Goal: Transaction & Acquisition: Subscribe to service/newsletter

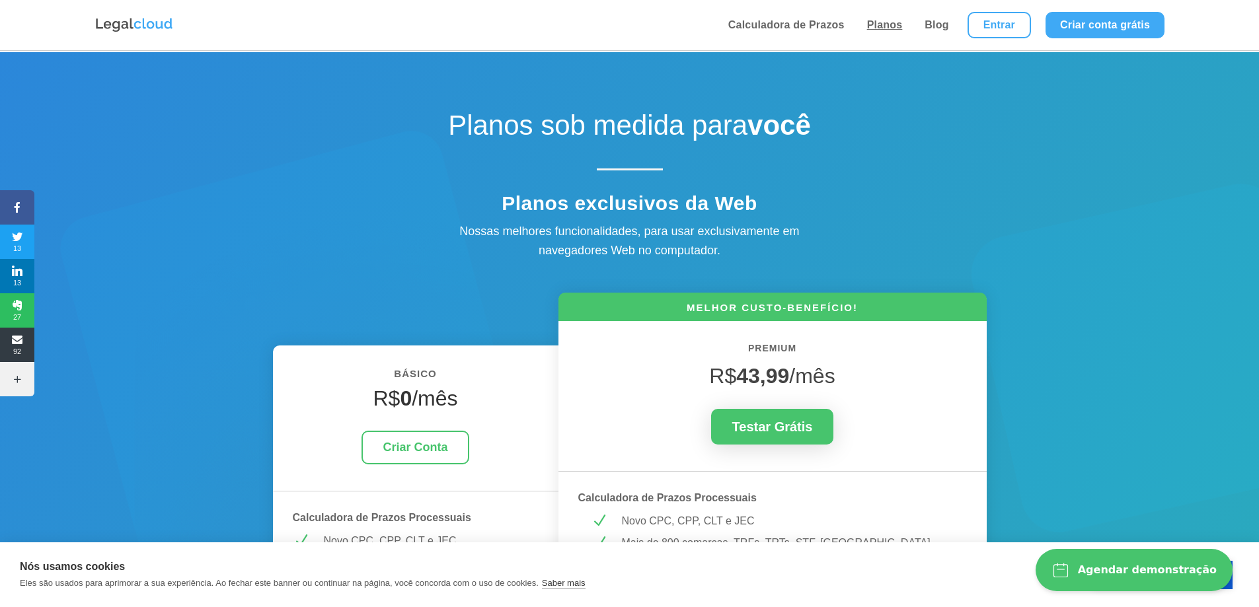
click at [887, 24] on link "Planos" at bounding box center [885, 25] width 44 height 50
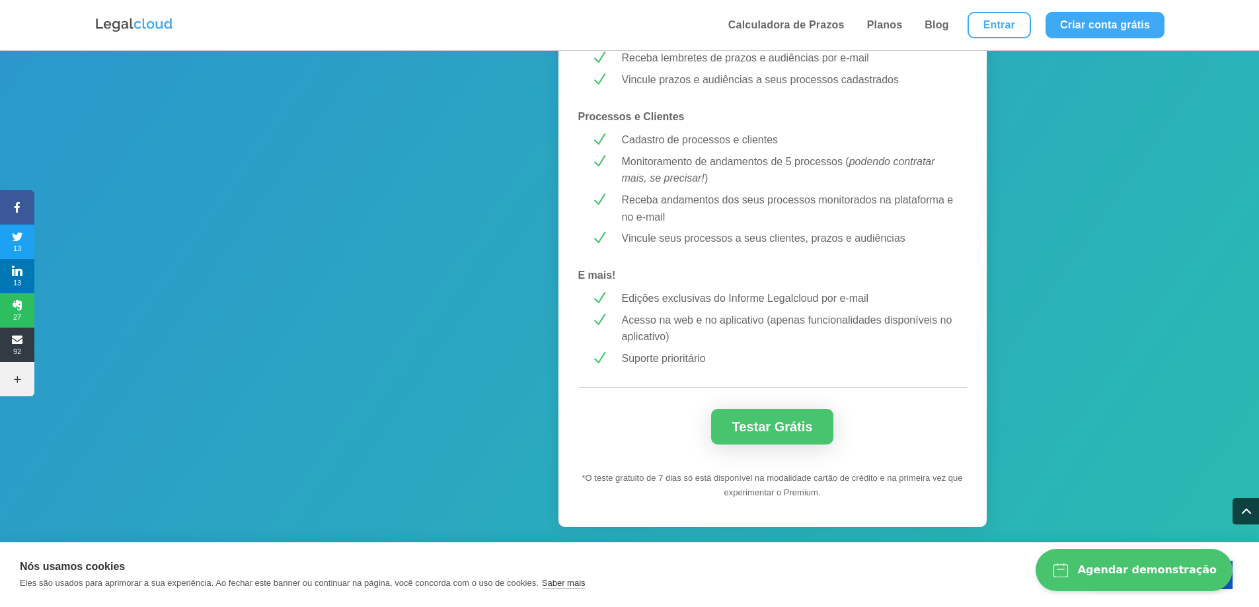
scroll to position [1140, 0]
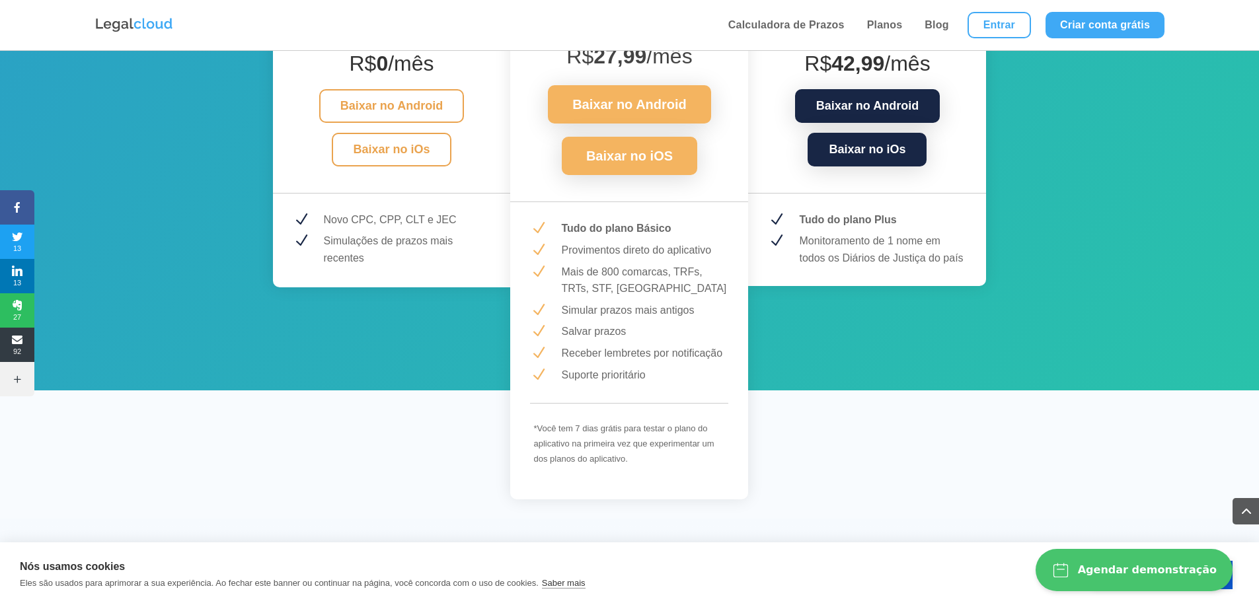
scroll to position [1850, 0]
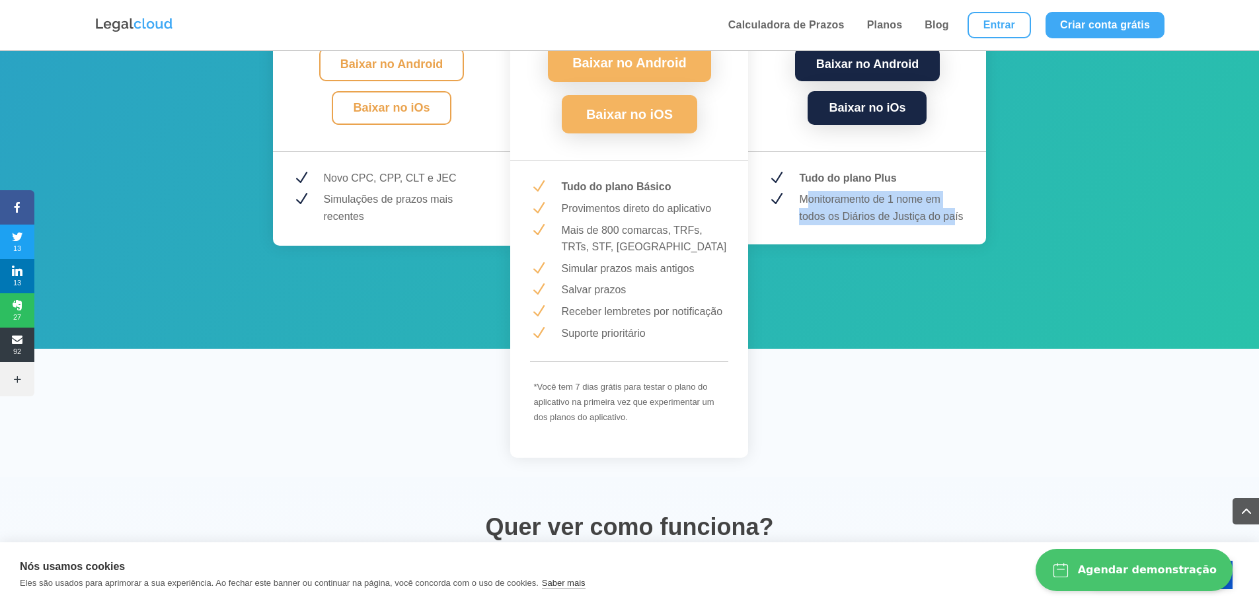
drag, startPoint x: 807, startPoint y: 198, endPoint x: 953, endPoint y: 224, distance: 148.4
click at [953, 224] on p "Monitoramento de 1 nome em todos os Diários de Justiça do país" at bounding box center [882, 208] width 167 height 34
click at [908, 216] on p "Monitoramento de 1 nome em todos os Diários de Justiça do país" at bounding box center [882, 208] width 167 height 34
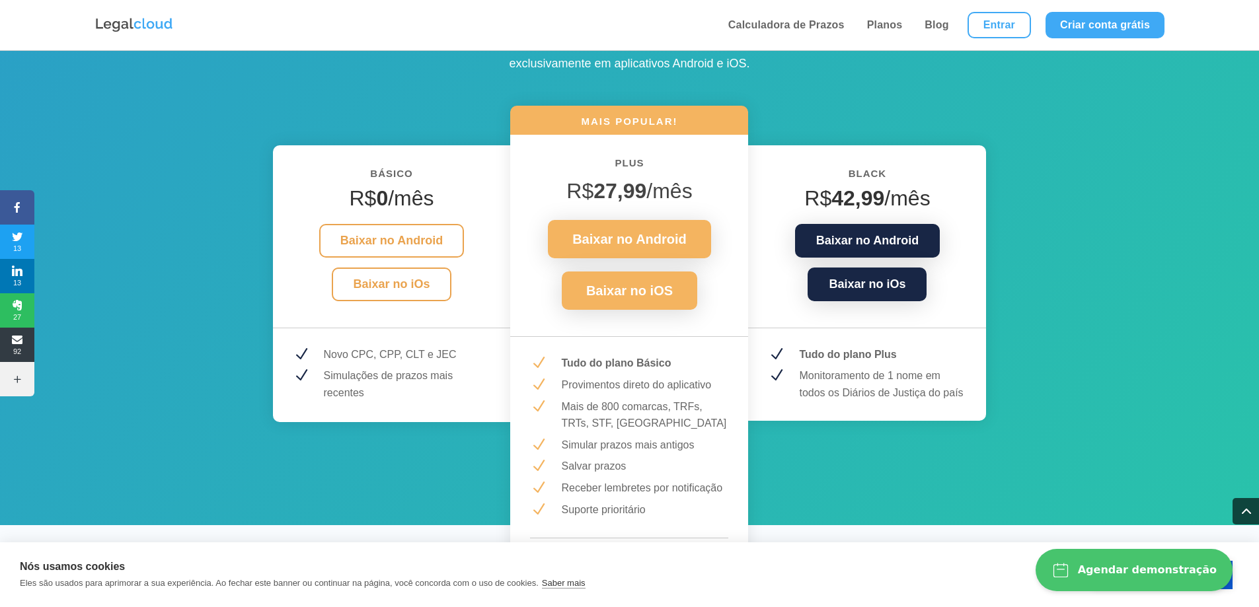
scroll to position [1652, 0]
